Goal: Transaction & Acquisition: Purchase product/service

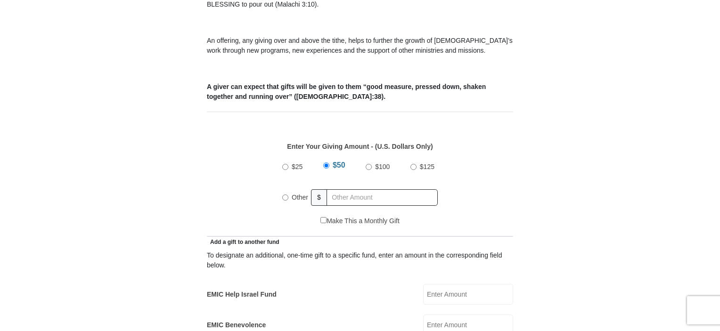
click at [367, 164] on input "$100" at bounding box center [369, 167] width 6 height 6
radio input "true"
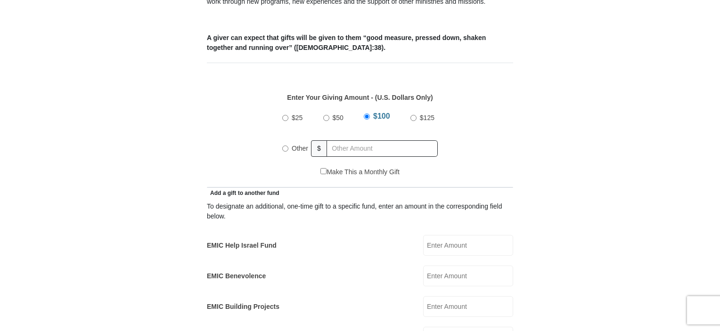
scroll to position [424, 0]
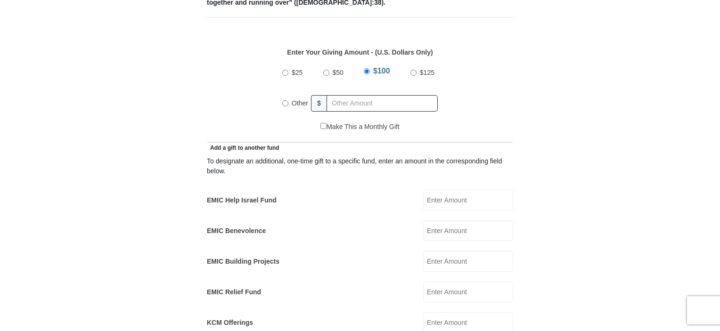
click at [438, 194] on input "EMIC Help Israel Fund" at bounding box center [468, 200] width 90 height 21
type input "100"
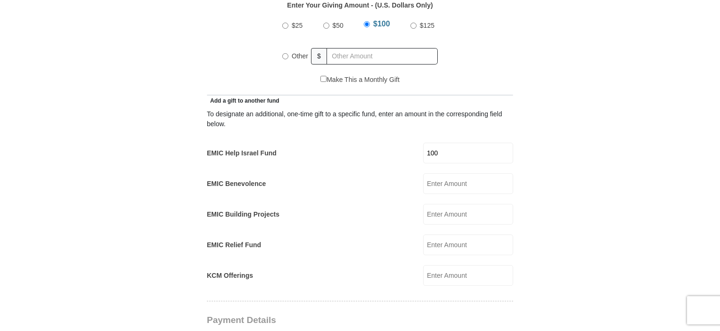
click at [441, 241] on input "EMIC Relief Fund" at bounding box center [468, 245] width 90 height 21
type input "100"
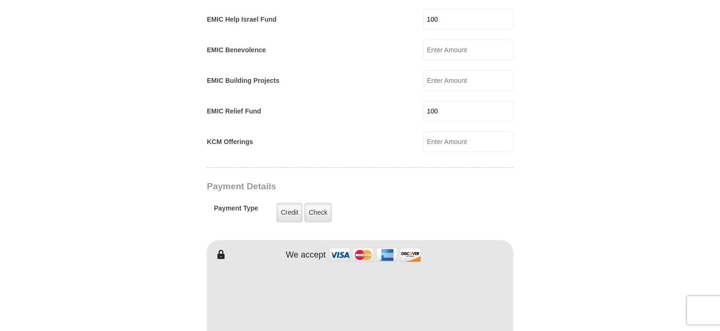
scroll to position [660, 0]
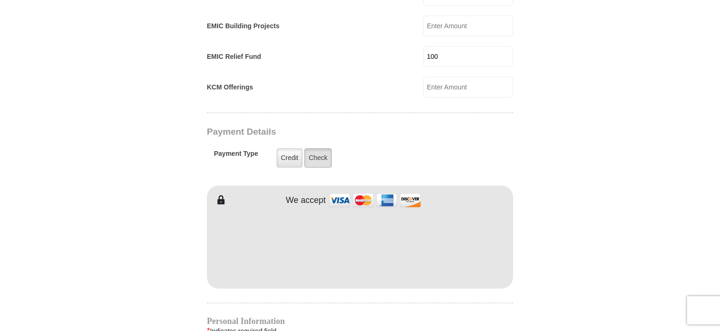
click at [314, 149] on label "Check" at bounding box center [318, 158] width 27 height 19
click at [0, 0] on input "Check" at bounding box center [0, 0] width 0 height 0
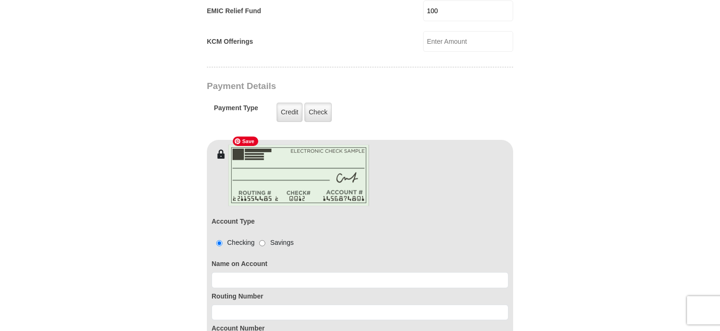
scroll to position [754, 0]
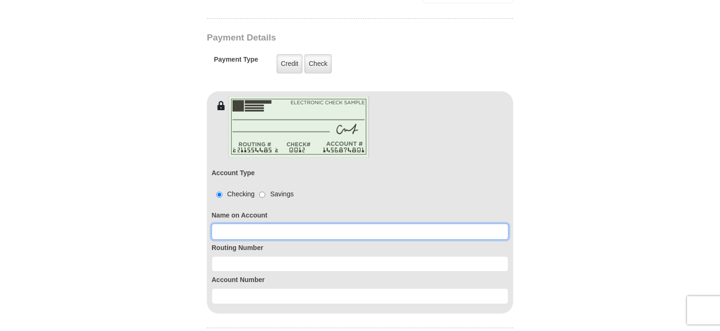
click at [232, 224] on input at bounding box center [360, 232] width 297 height 16
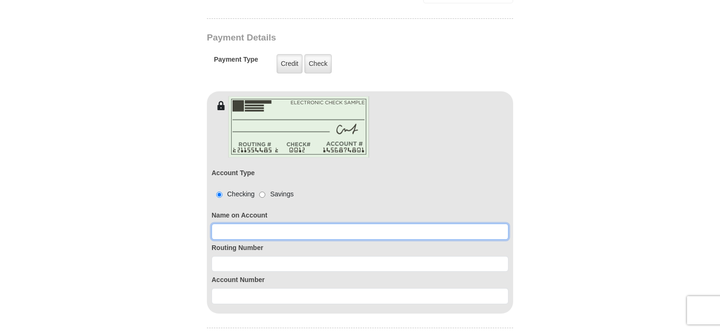
click at [233, 224] on input at bounding box center [360, 232] width 297 height 16
type input "[PERSON_NAME] [PERSON_NAME]"
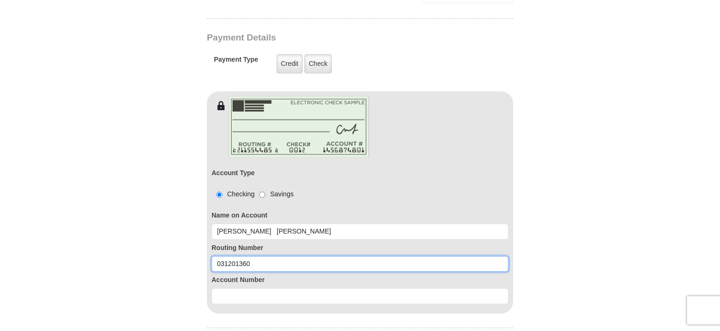
type input "031201360"
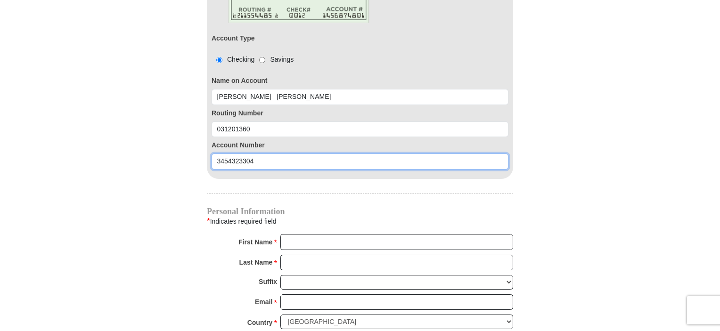
scroll to position [943, 0]
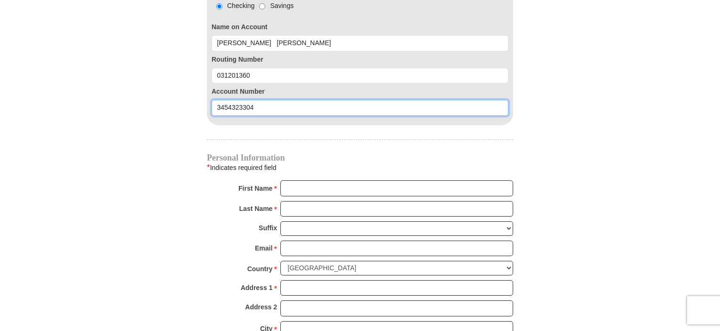
type input "3454323304"
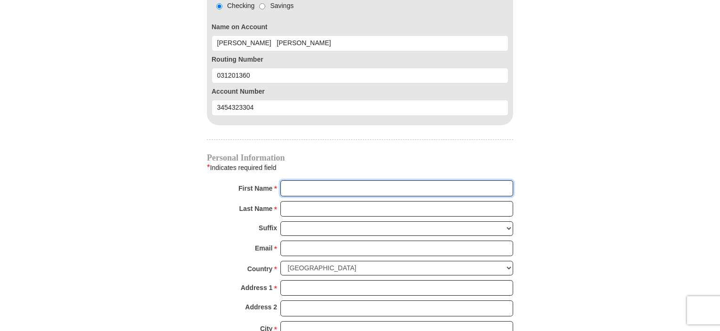
click at [308, 181] on input "First Name *" at bounding box center [397, 189] width 233 height 16
type input "[PERSON_NAME]"
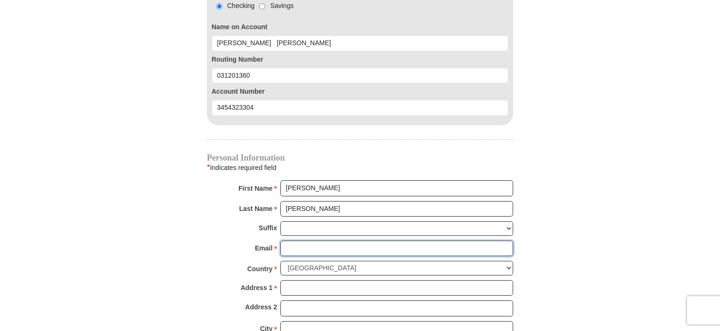
type input "[EMAIL_ADDRESS][DOMAIN_NAME]"
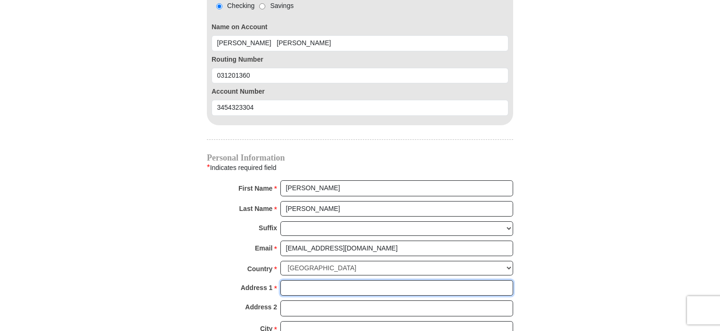
type input "6 [PERSON_NAME] Ter"
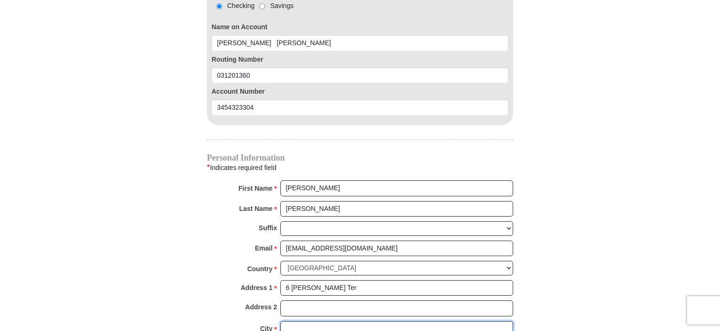
type input "[GEOGRAPHIC_DATA]"
select select "NJ"
type input "07031"
type input "2019917321"
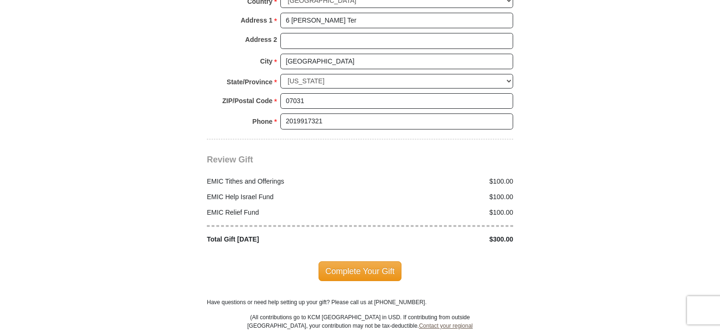
scroll to position [1226, 0]
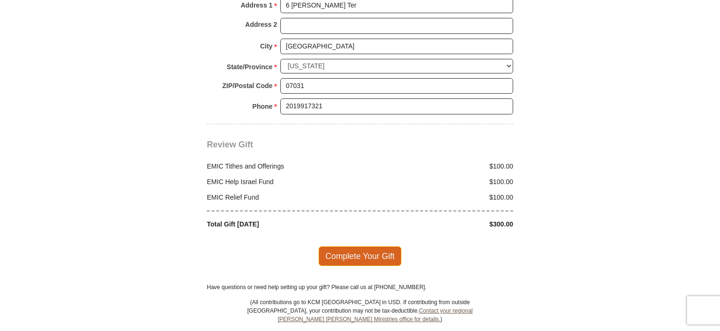
click at [364, 247] on span "Complete Your Gift" at bounding box center [360, 257] width 83 height 20
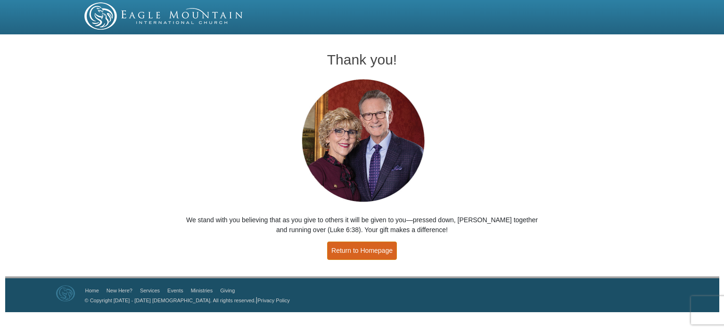
click at [370, 253] on link "Return to Homepage" at bounding box center [362, 251] width 70 height 18
